Goal: Transaction & Acquisition: Purchase product/service

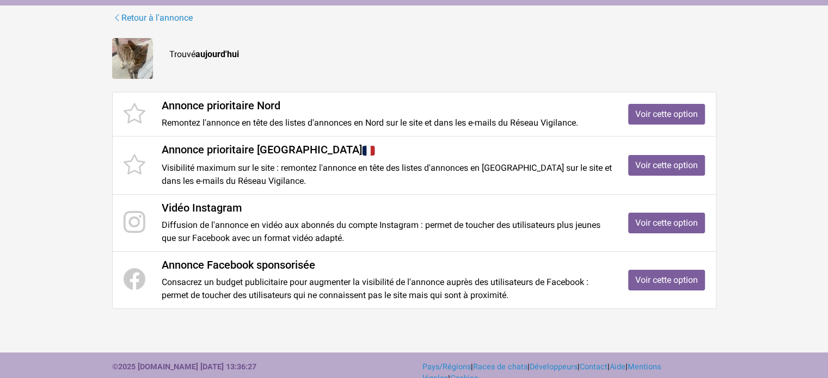
scroll to position [135, 0]
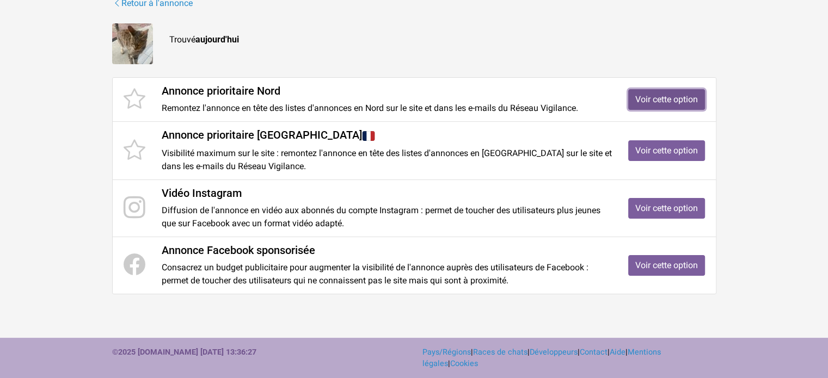
click at [658, 100] on link "Voir cette option" at bounding box center [666, 99] width 77 height 21
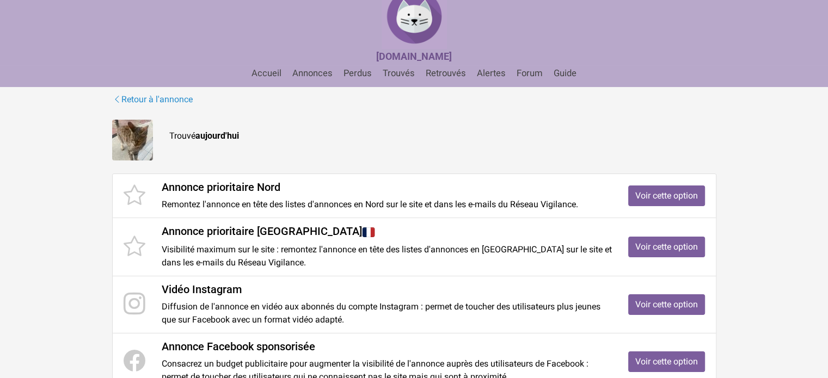
scroll to position [34, 0]
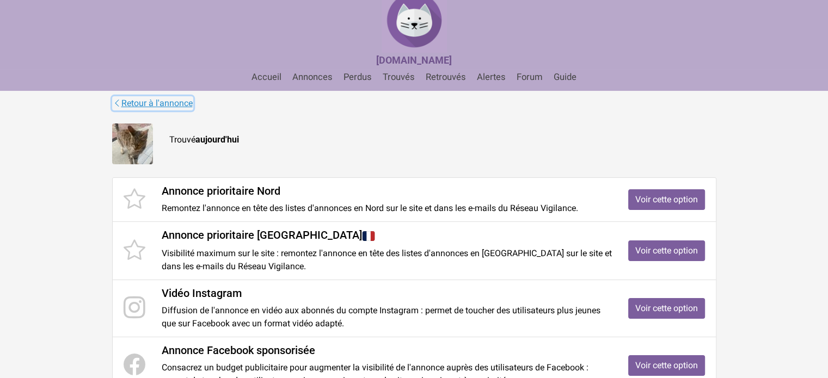
click at [157, 101] on link "Retour à l'annonce" at bounding box center [152, 103] width 81 height 14
